Goal: Find specific page/section: Find specific page/section

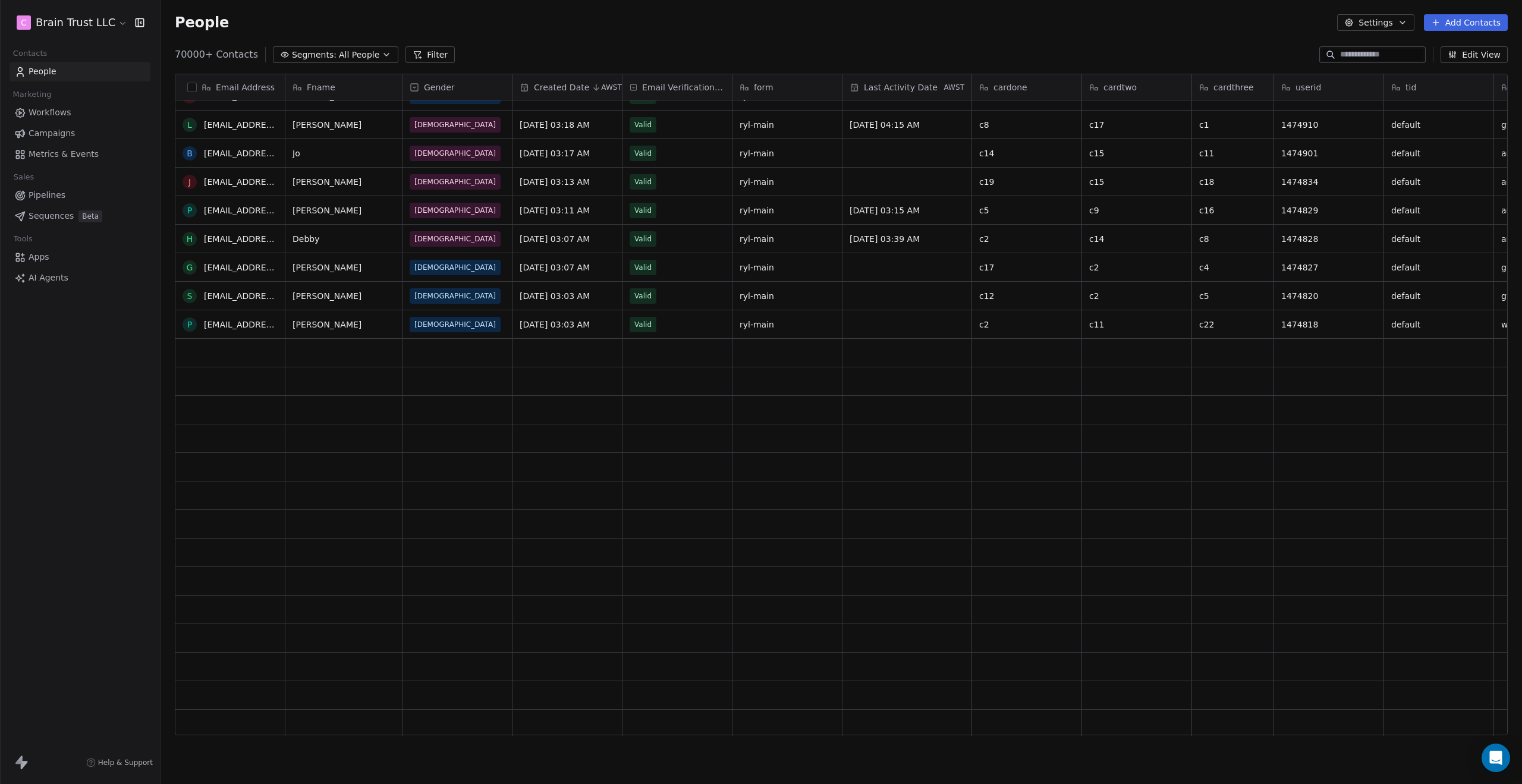
scroll to position [1664, 0]
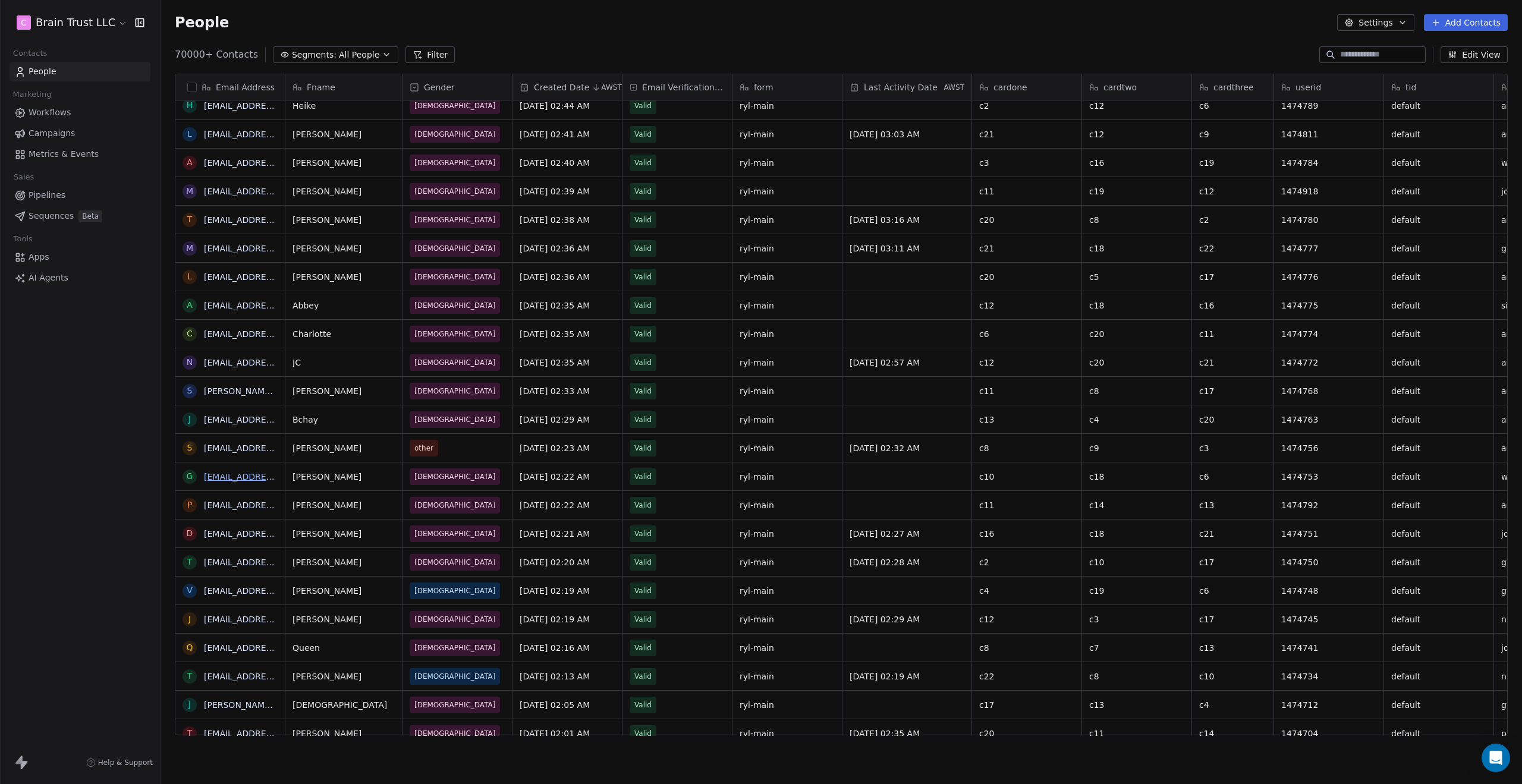
click at [253, 475] on link "[EMAIL_ADDRESS][DOMAIN_NAME]" at bounding box center [276, 477] width 145 height 10
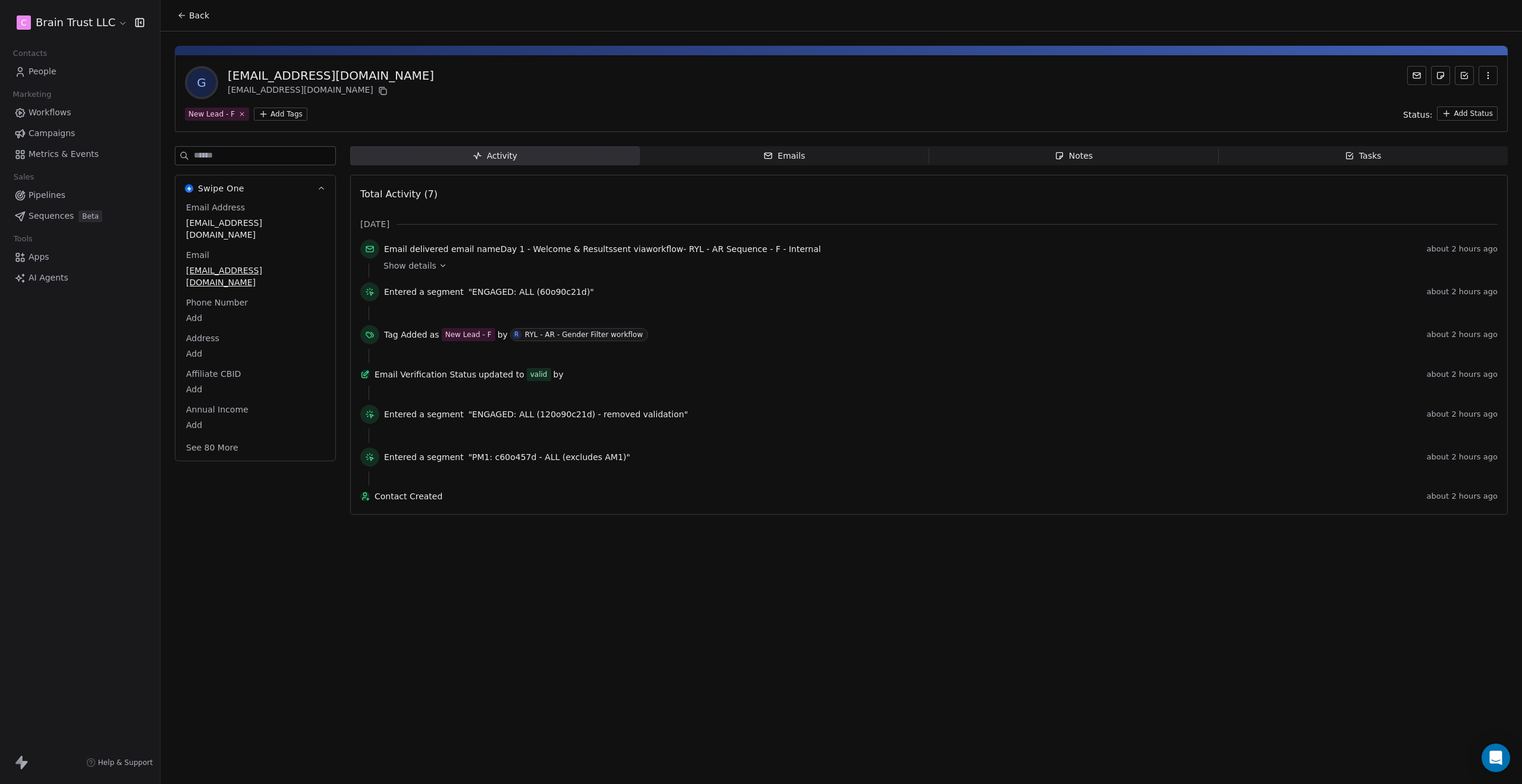
click at [207, 437] on button "See 80 More" at bounding box center [212, 447] width 67 height 21
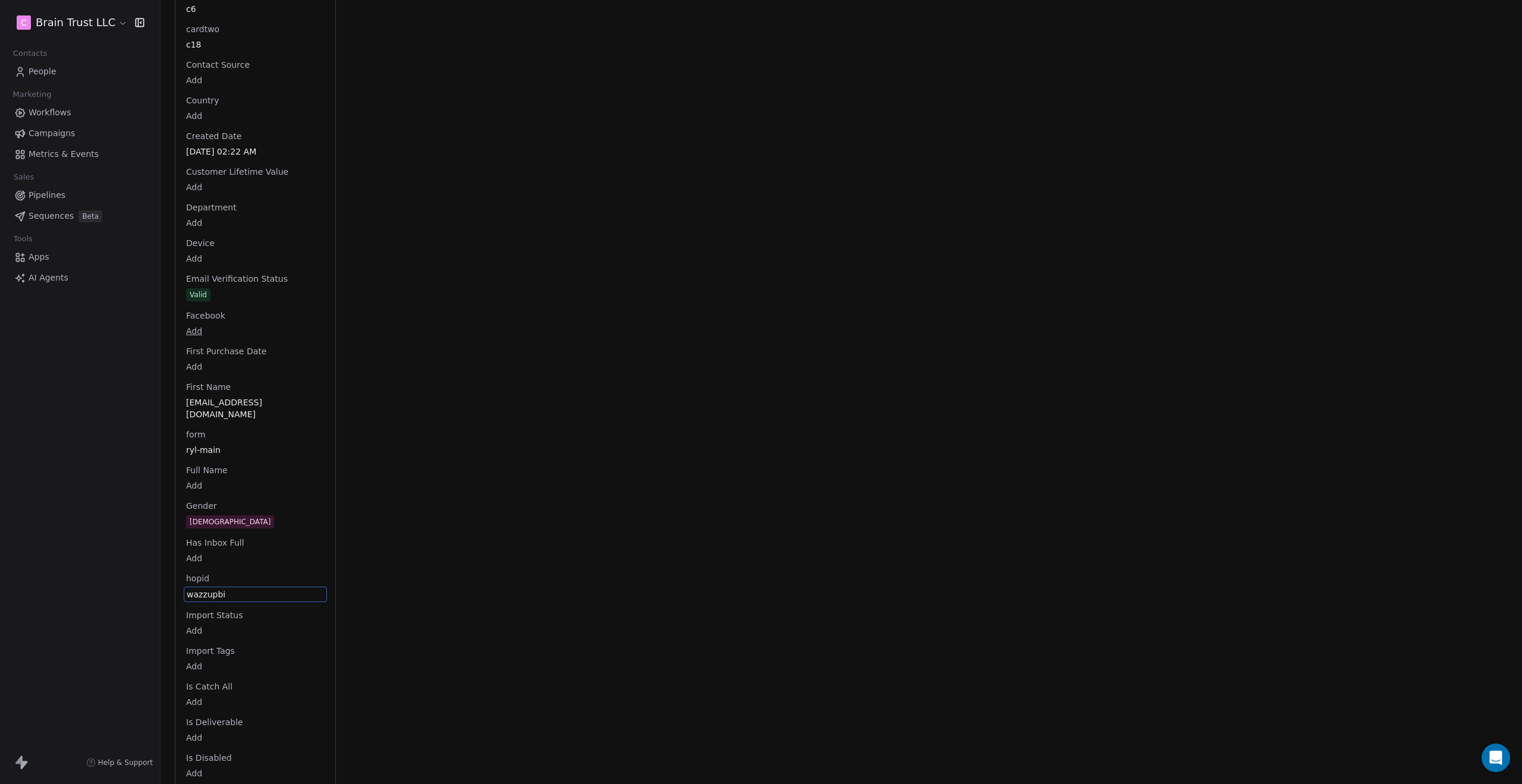
scroll to position [940, 0]
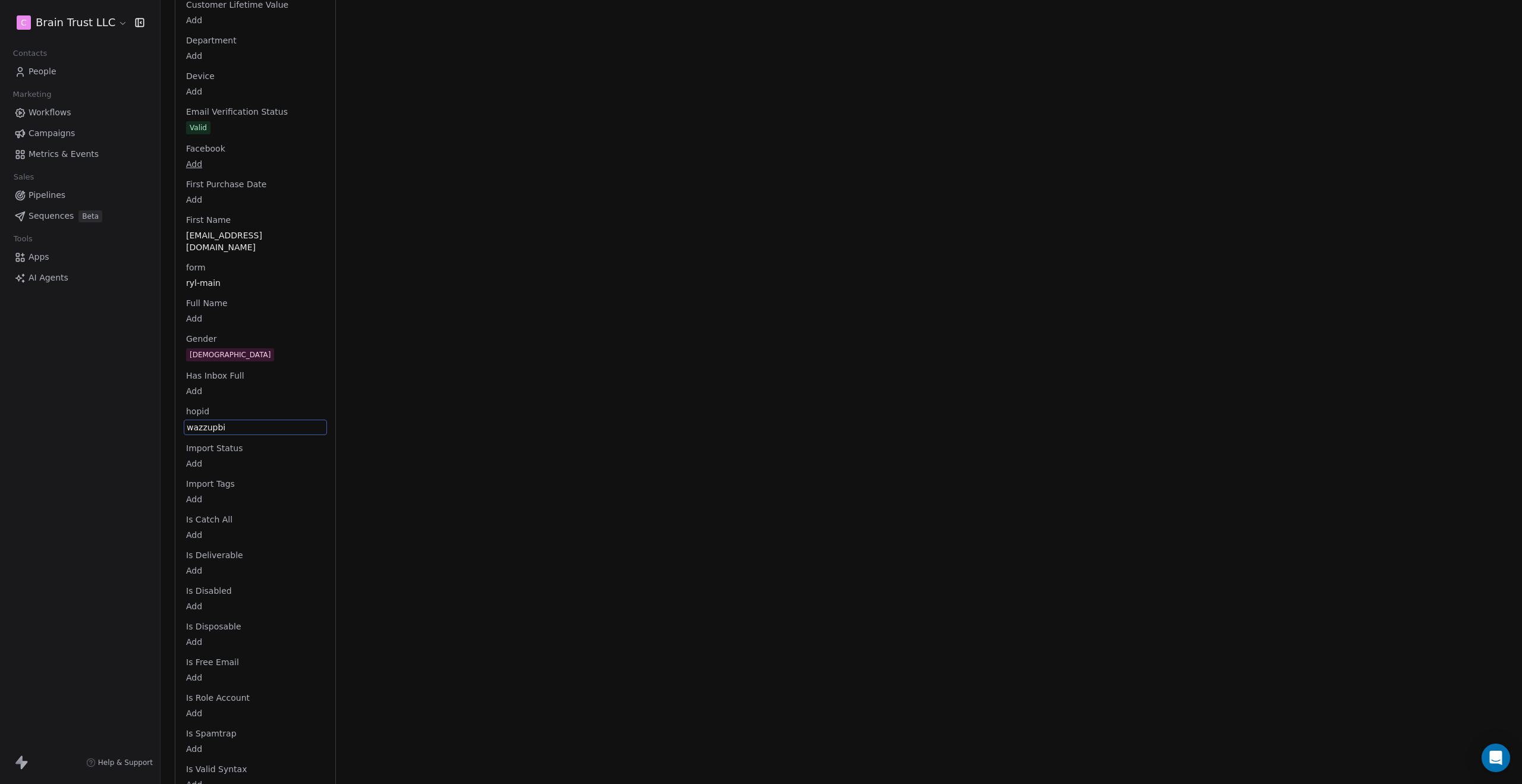
click at [214, 421] on span "wazzupbi" at bounding box center [255, 427] width 137 height 11
